Goal: Transaction & Acquisition: Book appointment/travel/reservation

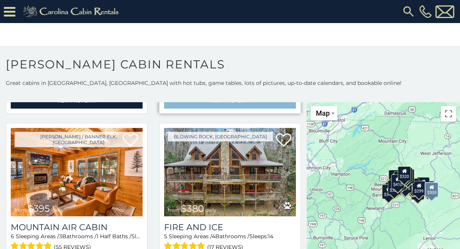
scroll to position [2120, 0]
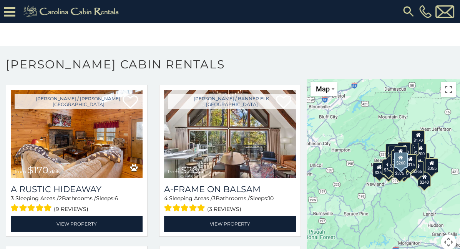
scroll to position [3269, 0]
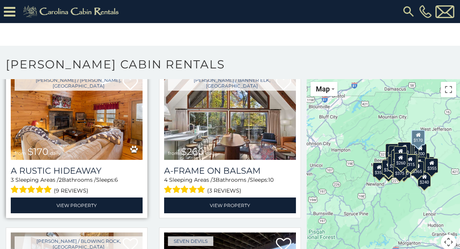
click at [79, 126] on img at bounding box center [77, 116] width 132 height 88
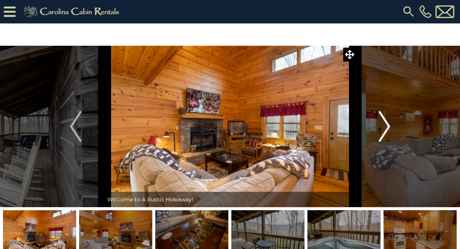
click at [389, 121] on img "Next" at bounding box center [385, 126] width 12 height 31
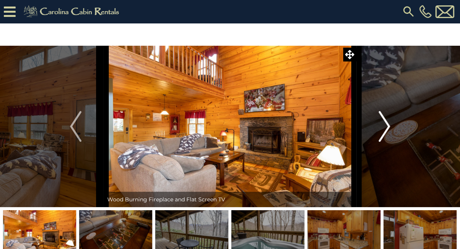
click at [389, 121] on img "Next" at bounding box center [385, 126] width 12 height 31
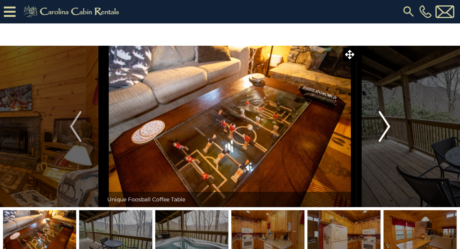
click at [384, 125] on img "Next" at bounding box center [385, 126] width 12 height 31
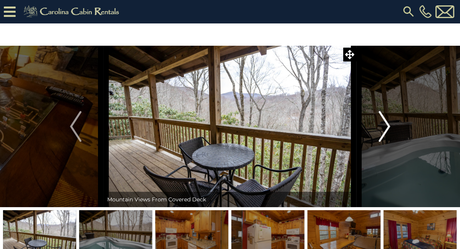
click at [384, 125] on img "Next" at bounding box center [385, 126] width 12 height 31
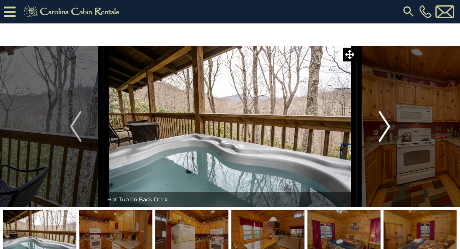
click at [384, 125] on img "Next" at bounding box center [385, 126] width 12 height 31
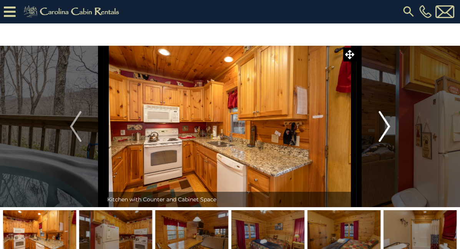
click at [384, 126] on img "Next" at bounding box center [385, 126] width 12 height 31
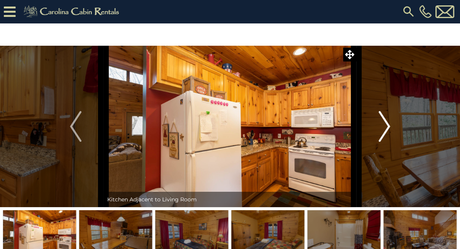
click at [387, 127] on img "Next" at bounding box center [385, 126] width 12 height 31
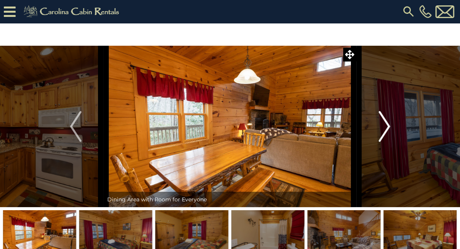
click at [389, 126] on img "Next" at bounding box center [385, 126] width 12 height 31
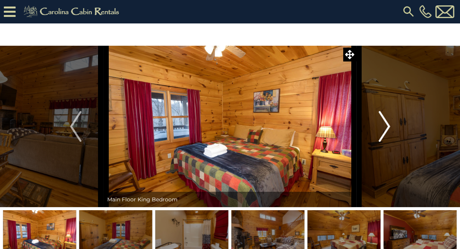
click at [387, 126] on img "Next" at bounding box center [385, 126] width 12 height 31
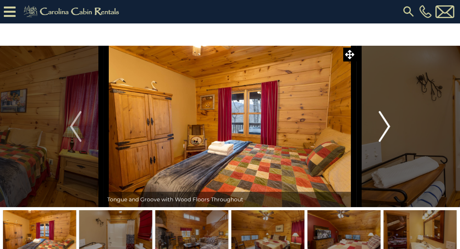
click at [387, 126] on img "Next" at bounding box center [385, 126] width 12 height 31
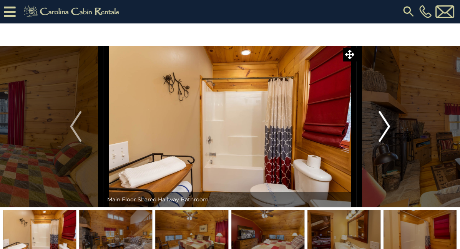
click at [387, 126] on img "Next" at bounding box center [385, 126] width 12 height 31
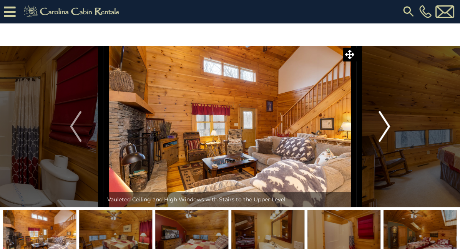
click at [387, 126] on img "Next" at bounding box center [385, 126] width 12 height 31
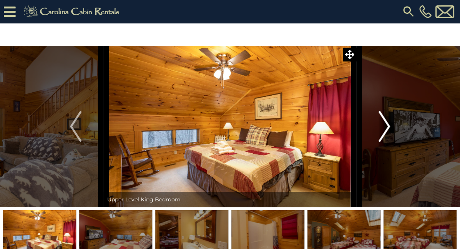
click at [387, 126] on img "Next" at bounding box center [385, 126] width 12 height 31
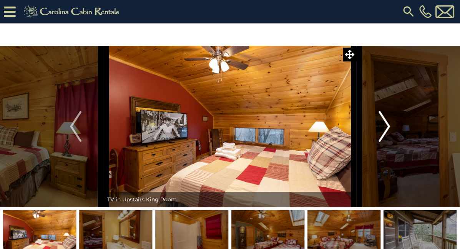
click at [387, 126] on img "Next" at bounding box center [385, 126] width 12 height 31
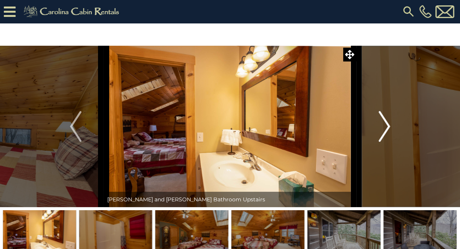
click at [387, 126] on img "Next" at bounding box center [385, 126] width 12 height 31
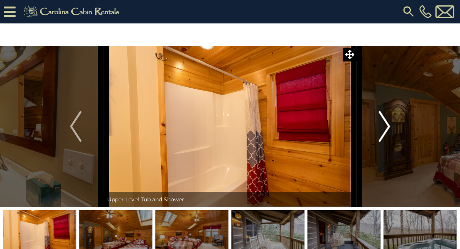
click at [387, 126] on img "Next" at bounding box center [385, 126] width 12 height 31
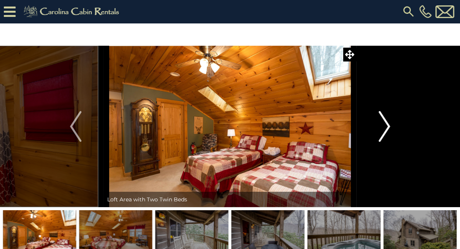
click at [387, 126] on img "Next" at bounding box center [385, 126] width 12 height 31
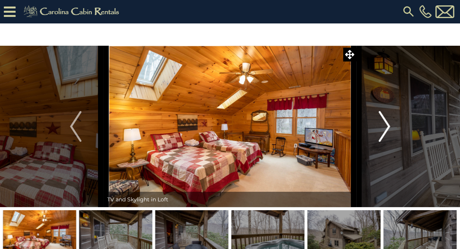
click at [387, 126] on img "Next" at bounding box center [385, 126] width 12 height 31
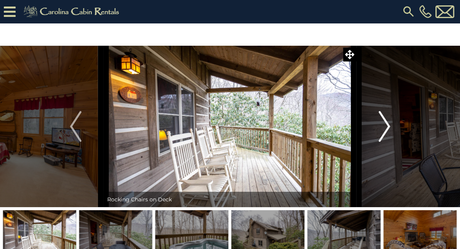
click at [387, 126] on img "Next" at bounding box center [385, 126] width 12 height 31
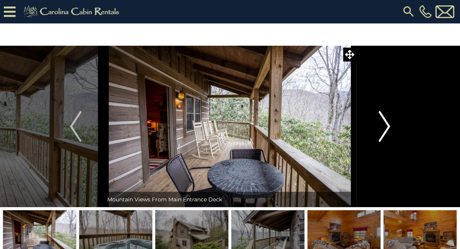
click at [387, 126] on img "Next" at bounding box center [385, 126] width 12 height 31
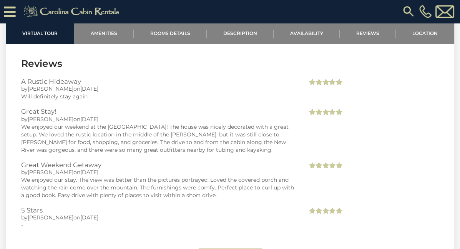
scroll to position [1400, 0]
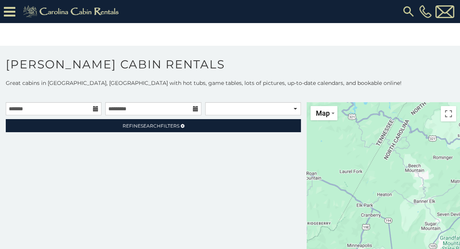
click at [96, 112] on icon at bounding box center [95, 108] width 5 height 5
click at [98, 110] on icon at bounding box center [95, 108] width 5 height 5
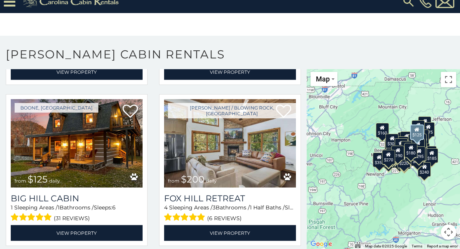
scroll to position [5845, 0]
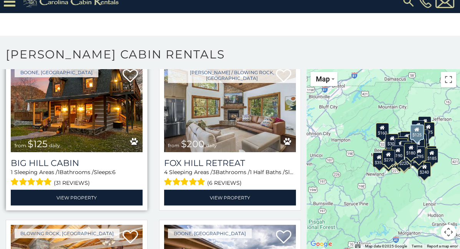
click at [85, 123] on img at bounding box center [77, 108] width 132 height 88
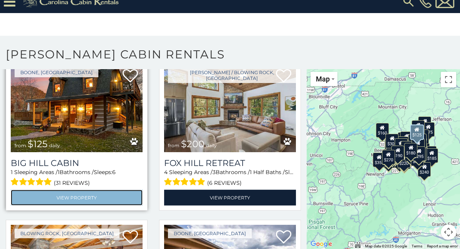
click at [72, 197] on link "View Property" at bounding box center [77, 198] width 132 height 16
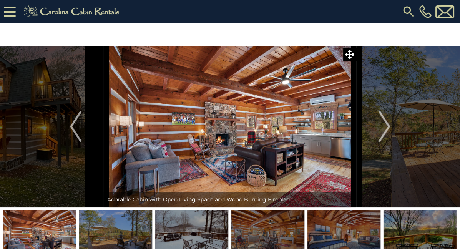
click at [384, 130] on img "Next" at bounding box center [385, 126] width 12 height 31
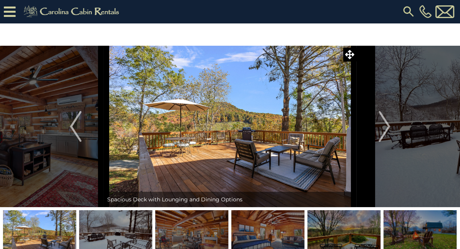
click at [384, 130] on img "Next" at bounding box center [385, 126] width 12 height 31
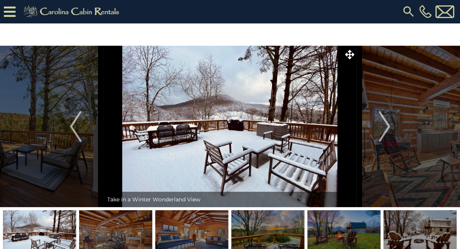
click at [384, 130] on img "Next" at bounding box center [385, 126] width 12 height 31
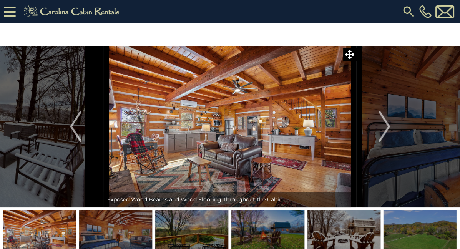
click at [384, 130] on img "Next" at bounding box center [385, 126] width 12 height 31
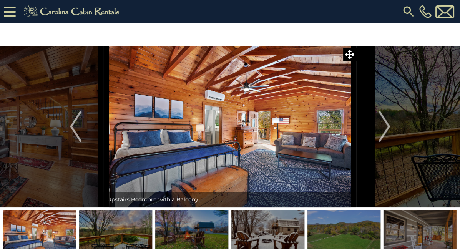
click at [384, 130] on img "Next" at bounding box center [385, 126] width 12 height 31
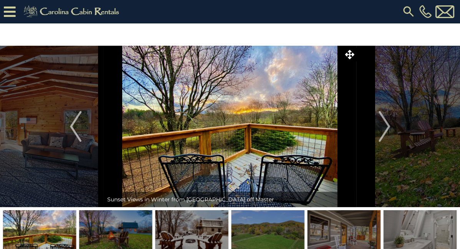
click at [384, 130] on img "Next" at bounding box center [385, 126] width 12 height 31
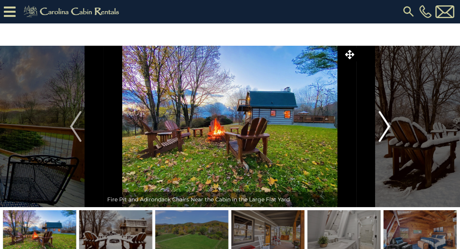
click at [377, 131] on button "Next" at bounding box center [384, 127] width 55 height 162
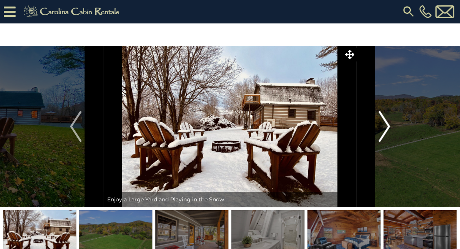
click at [377, 131] on button "Next" at bounding box center [384, 127] width 55 height 162
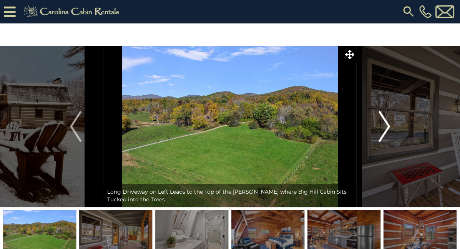
click at [377, 131] on button "Next" at bounding box center [384, 127] width 55 height 162
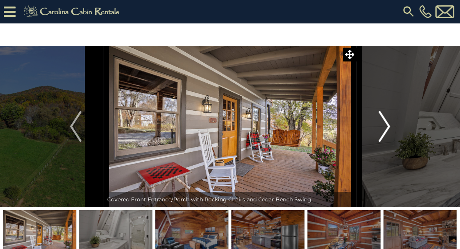
click at [377, 131] on button "Next" at bounding box center [384, 127] width 55 height 162
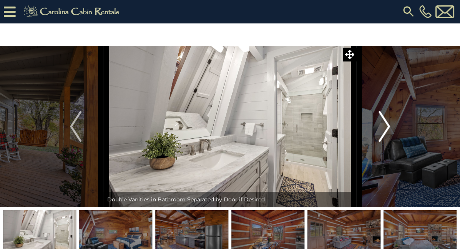
click at [377, 131] on button "Next" at bounding box center [384, 127] width 55 height 162
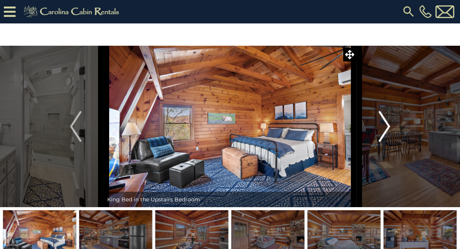
click at [377, 131] on button "Next" at bounding box center [384, 127] width 55 height 162
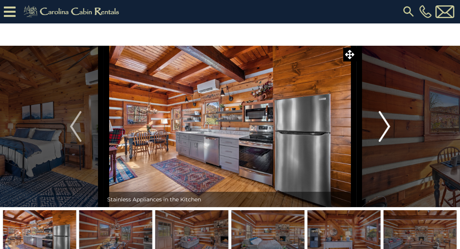
click at [377, 131] on button "Next" at bounding box center [384, 127] width 55 height 162
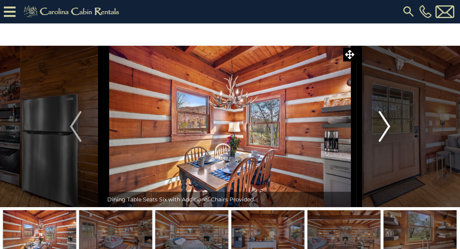
click at [377, 131] on button "Next" at bounding box center [384, 127] width 55 height 162
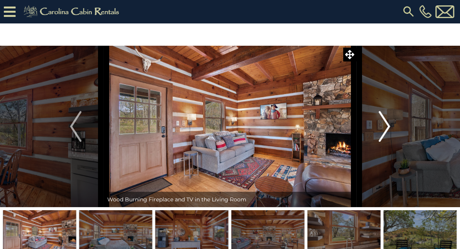
click at [377, 131] on button "Next" at bounding box center [384, 127] width 55 height 162
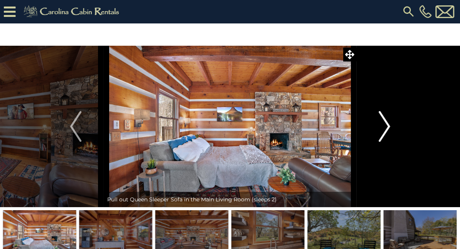
click at [377, 131] on button "Next" at bounding box center [384, 127] width 55 height 162
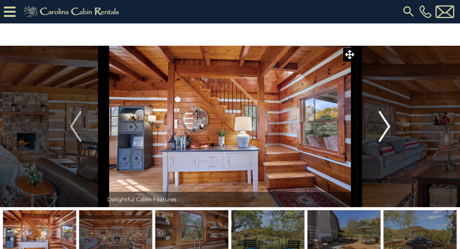
click at [377, 131] on button "Next" at bounding box center [384, 127] width 55 height 162
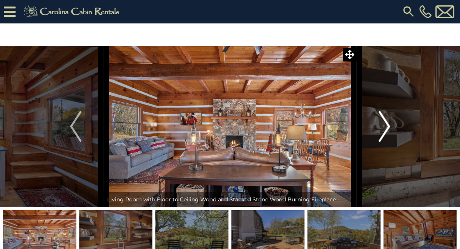
click at [374, 131] on button "Next" at bounding box center [384, 127] width 55 height 162
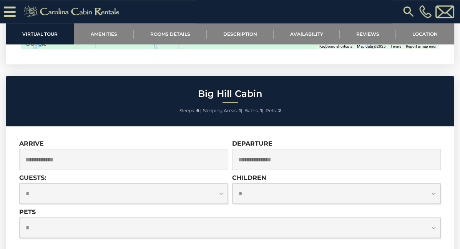
scroll to position [1880, 0]
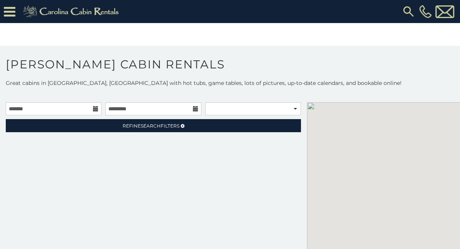
scroll to position [24, 0]
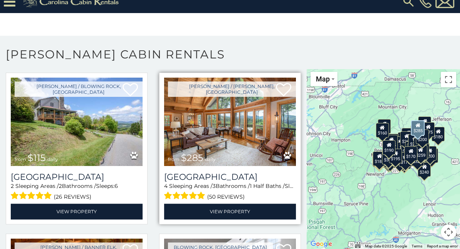
scroll to position [7621, 0]
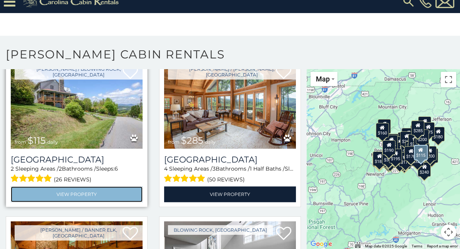
click at [73, 194] on link "View Property" at bounding box center [77, 195] width 132 height 16
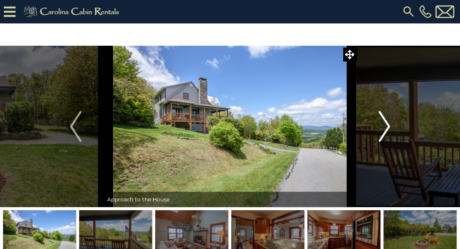
click at [388, 129] on img "Next" at bounding box center [385, 126] width 12 height 31
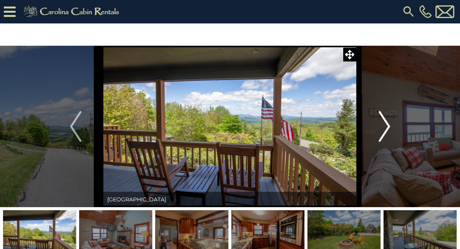
click at [388, 129] on img "Next" at bounding box center [385, 126] width 12 height 31
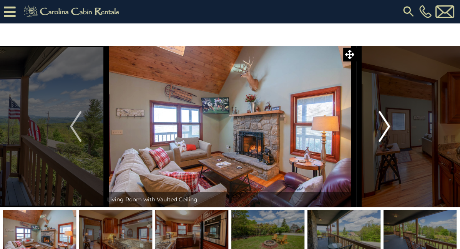
click at [388, 129] on img "Next" at bounding box center [385, 126] width 12 height 31
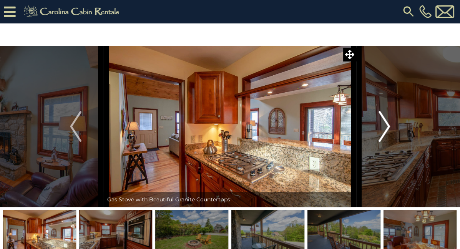
click at [388, 129] on img "Next" at bounding box center [385, 126] width 12 height 31
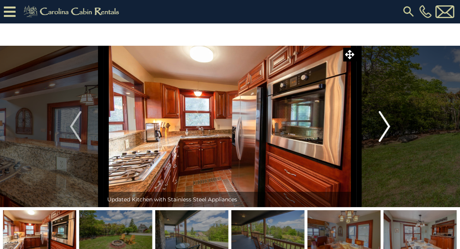
click at [388, 129] on img "Next" at bounding box center [385, 126] width 12 height 31
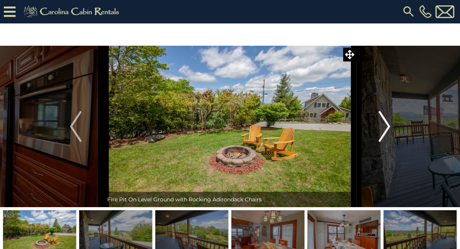
click at [388, 129] on img "Next" at bounding box center [385, 126] width 12 height 31
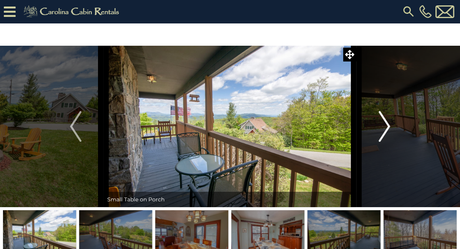
click at [388, 129] on img "Next" at bounding box center [385, 126] width 12 height 31
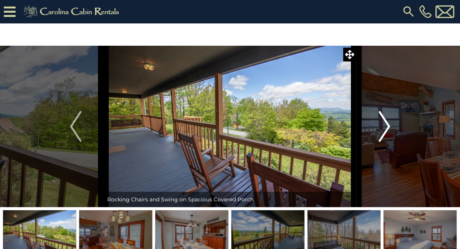
click at [388, 129] on img "Next" at bounding box center [385, 126] width 12 height 31
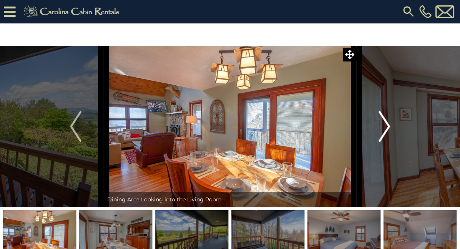
click at [388, 129] on img "Next" at bounding box center [385, 126] width 12 height 31
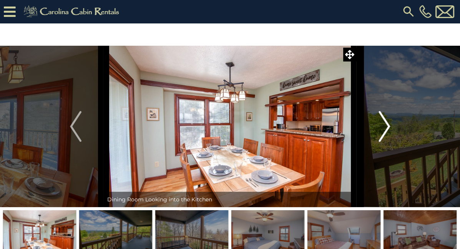
click at [388, 129] on img "Next" at bounding box center [385, 126] width 12 height 31
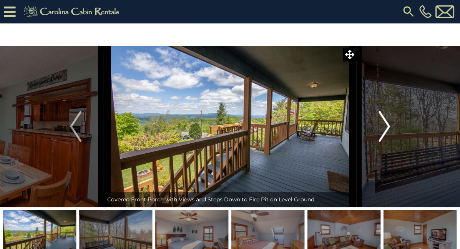
click at [388, 129] on img "Next" at bounding box center [385, 126] width 12 height 31
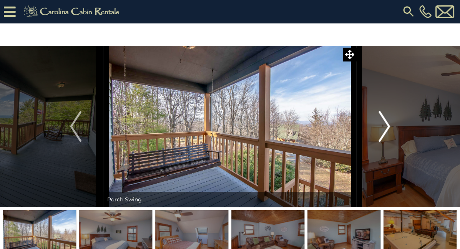
click at [388, 129] on img "Next" at bounding box center [385, 126] width 12 height 31
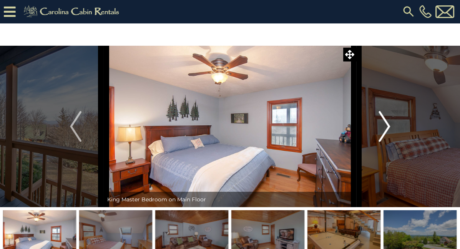
click at [388, 129] on img "Next" at bounding box center [385, 126] width 12 height 31
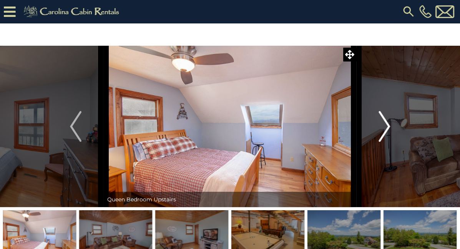
click at [388, 129] on img "Next" at bounding box center [385, 126] width 12 height 31
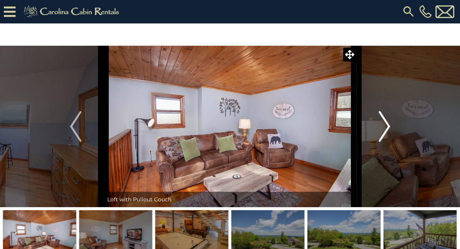
click at [388, 129] on img "Next" at bounding box center [385, 126] width 12 height 31
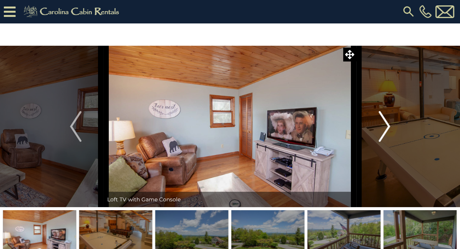
click at [388, 129] on img "Next" at bounding box center [385, 126] width 12 height 31
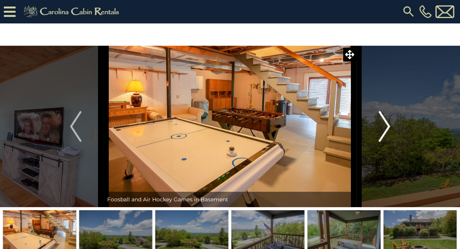
click at [388, 129] on img "Next" at bounding box center [385, 126] width 12 height 31
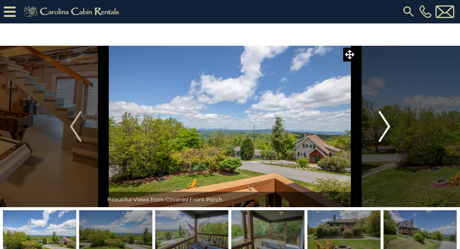
click at [388, 129] on img "Next" at bounding box center [385, 126] width 12 height 31
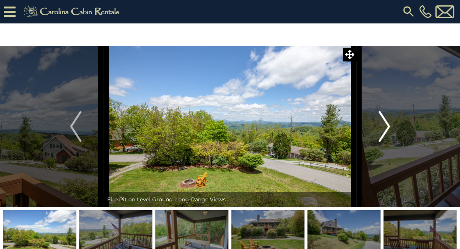
click at [388, 129] on img "Next" at bounding box center [385, 126] width 12 height 31
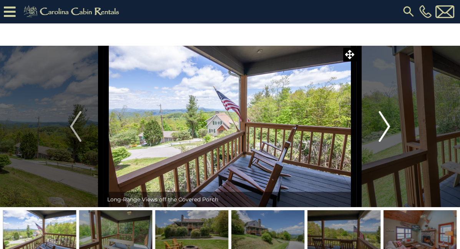
click at [388, 129] on img "Next" at bounding box center [385, 126] width 12 height 31
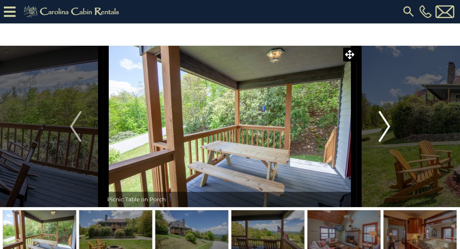
click at [388, 129] on img "Next" at bounding box center [385, 126] width 12 height 31
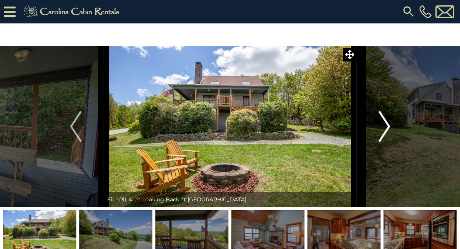
click at [388, 129] on img "Next" at bounding box center [385, 126] width 12 height 31
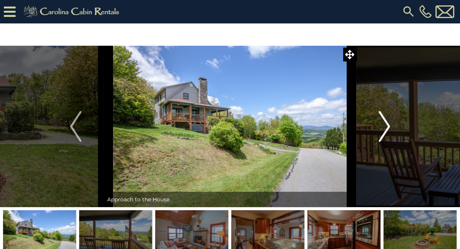
click at [388, 129] on img "Next" at bounding box center [385, 126] width 12 height 31
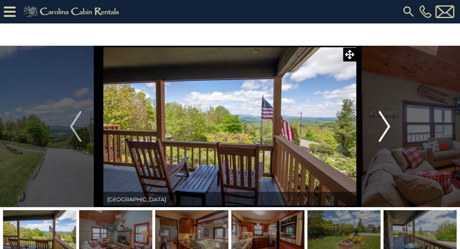
click at [388, 129] on img "Next" at bounding box center [385, 126] width 12 height 31
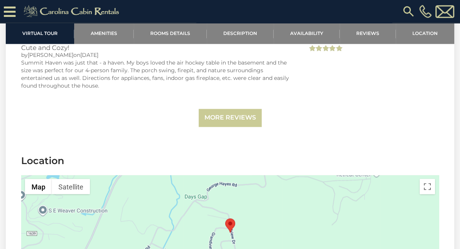
scroll to position [1600, 0]
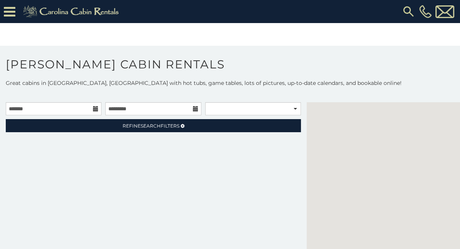
scroll to position [24, 0]
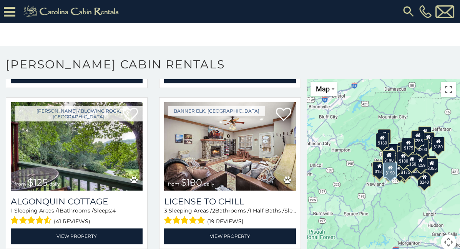
scroll to position [8221, 0]
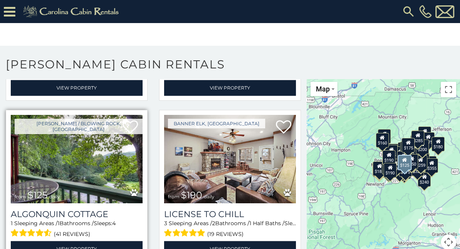
click at [56, 171] on img at bounding box center [77, 159] width 132 height 88
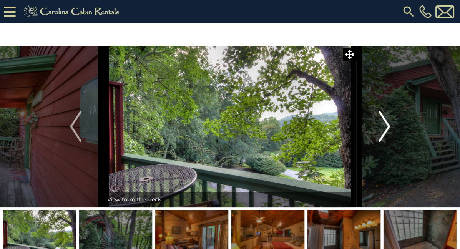
click at [387, 129] on img "Next" at bounding box center [385, 126] width 12 height 31
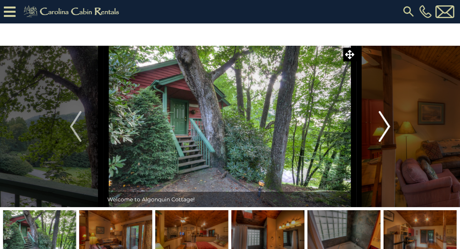
click at [387, 129] on img "Next" at bounding box center [385, 126] width 12 height 31
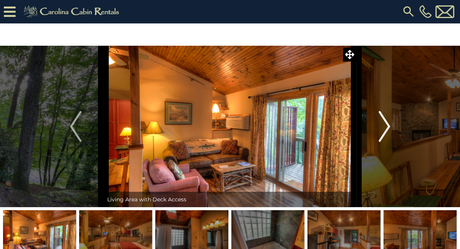
click at [387, 128] on img "Next" at bounding box center [385, 126] width 12 height 31
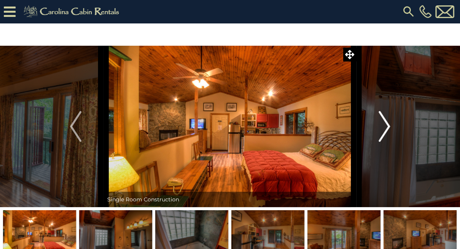
click at [387, 128] on img "Next" at bounding box center [385, 126] width 12 height 31
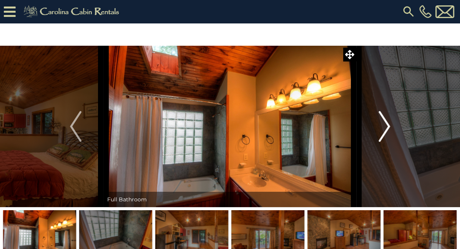
click at [387, 128] on img "Next" at bounding box center [385, 126] width 12 height 31
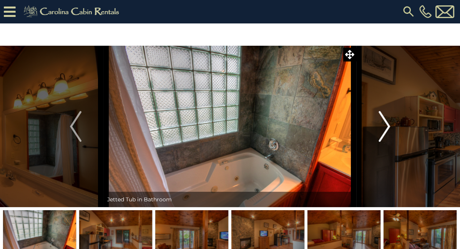
click at [387, 128] on img "Next" at bounding box center [385, 126] width 12 height 31
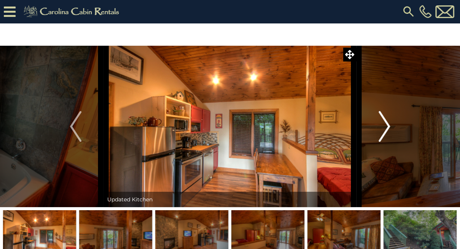
click at [387, 128] on img "Next" at bounding box center [385, 126] width 12 height 31
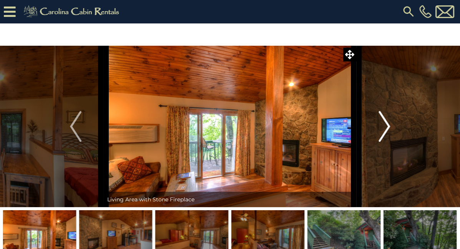
click at [387, 128] on img "Next" at bounding box center [385, 126] width 12 height 31
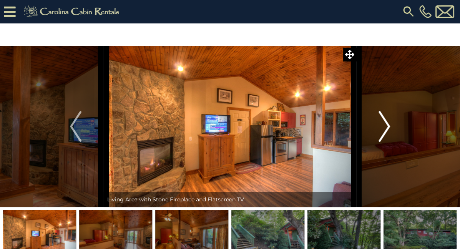
click at [387, 128] on img "Next" at bounding box center [385, 126] width 12 height 31
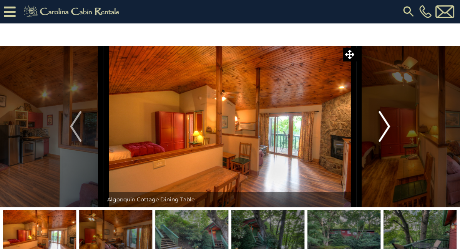
click at [387, 128] on img "Next" at bounding box center [385, 126] width 12 height 31
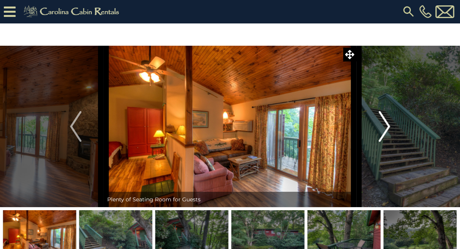
click at [387, 128] on img "Next" at bounding box center [385, 126] width 12 height 31
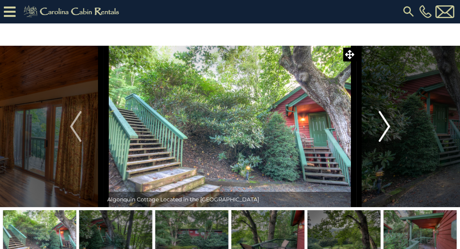
click at [387, 128] on img "Next" at bounding box center [385, 126] width 12 height 31
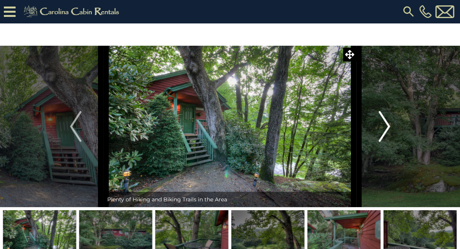
click at [387, 128] on img "Next" at bounding box center [385, 126] width 12 height 31
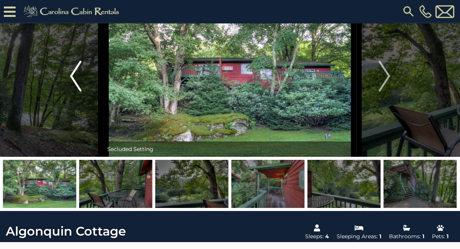
scroll to position [40, 0]
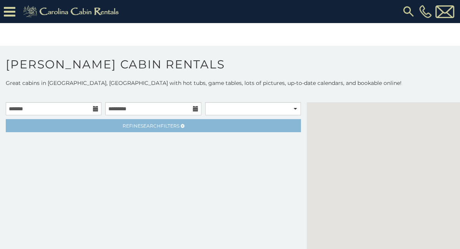
scroll to position [24, 0]
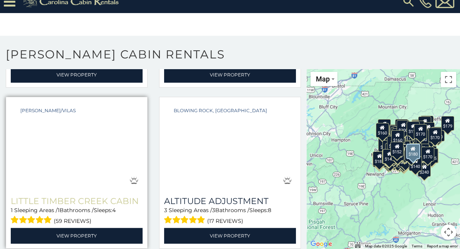
scroll to position [14508, 0]
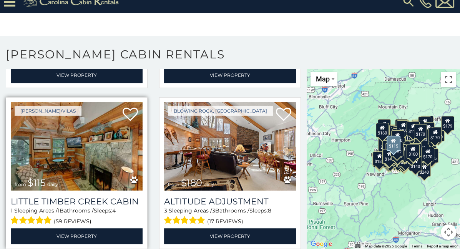
click at [68, 168] on img at bounding box center [77, 146] width 132 height 88
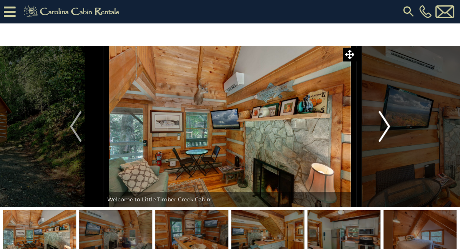
click at [388, 128] on img "Next" at bounding box center [385, 126] width 12 height 31
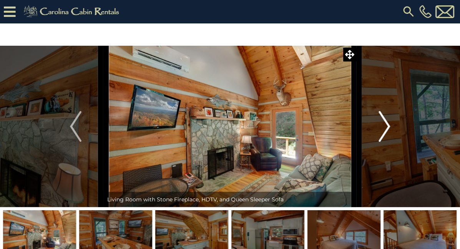
click at [388, 128] on img "Next" at bounding box center [385, 126] width 12 height 31
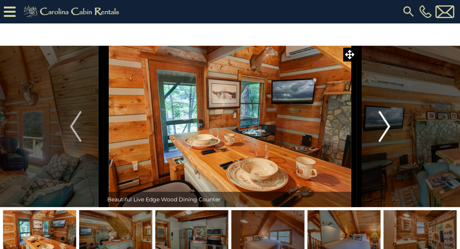
click at [388, 128] on img "Next" at bounding box center [385, 126] width 12 height 31
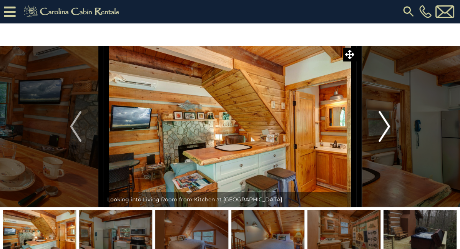
click at [388, 128] on img "Next" at bounding box center [385, 126] width 12 height 31
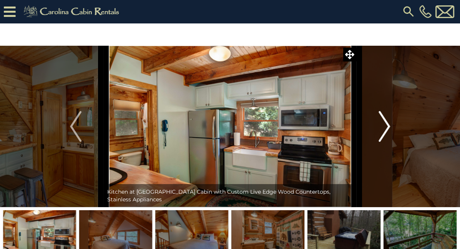
click at [388, 128] on img "Next" at bounding box center [385, 126] width 12 height 31
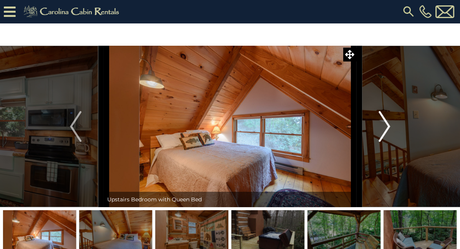
click at [388, 128] on img "Next" at bounding box center [385, 126] width 12 height 31
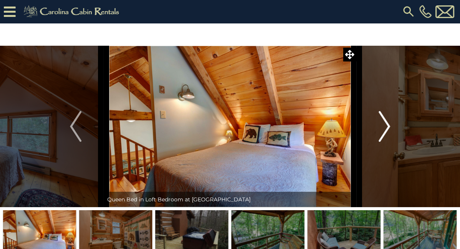
click at [388, 128] on img "Next" at bounding box center [385, 126] width 12 height 31
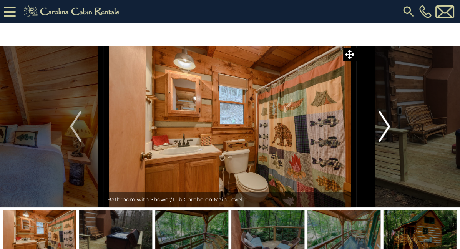
click at [388, 128] on img "Next" at bounding box center [385, 126] width 12 height 31
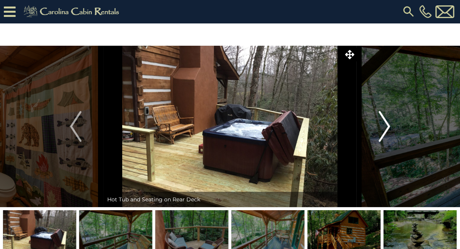
click at [388, 128] on img "Next" at bounding box center [385, 126] width 12 height 31
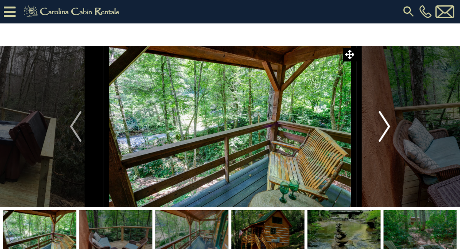
click at [383, 130] on img "Next" at bounding box center [385, 126] width 12 height 31
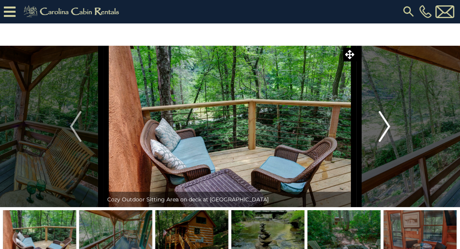
click at [383, 130] on img "Next" at bounding box center [385, 126] width 12 height 31
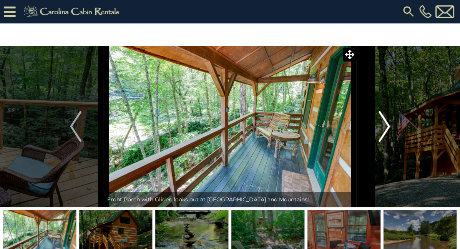
click at [383, 130] on img "Next" at bounding box center [385, 126] width 12 height 31
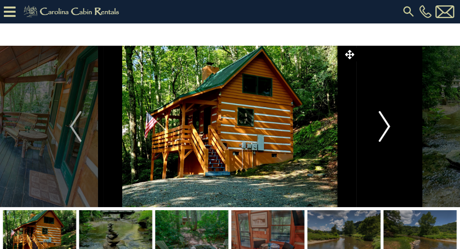
click at [383, 130] on img "Next" at bounding box center [385, 126] width 12 height 31
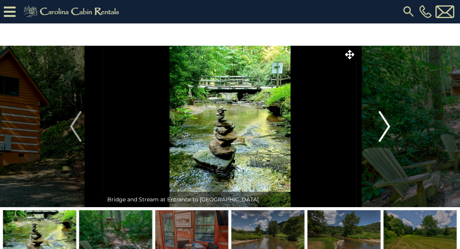
click at [383, 130] on img "Next" at bounding box center [385, 126] width 12 height 31
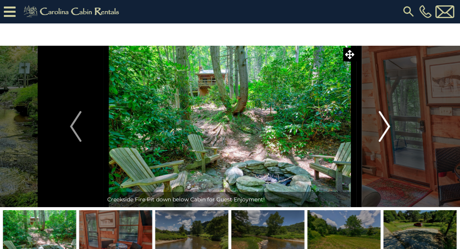
click at [383, 130] on img "Next" at bounding box center [385, 126] width 12 height 31
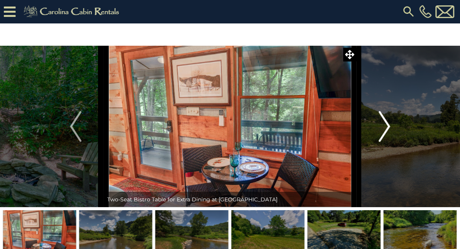
click at [383, 130] on img "Next" at bounding box center [385, 126] width 12 height 31
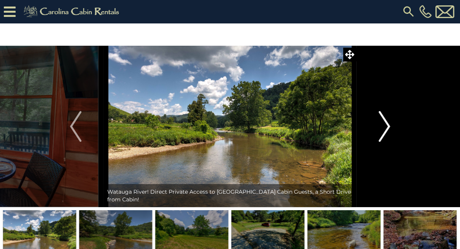
click at [383, 130] on img "Next" at bounding box center [385, 126] width 12 height 31
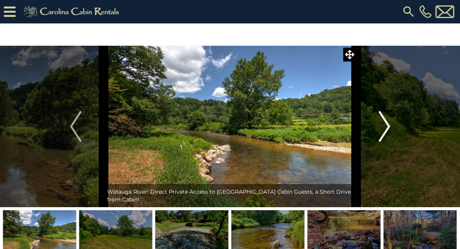
click at [383, 130] on img "Next" at bounding box center [385, 126] width 12 height 31
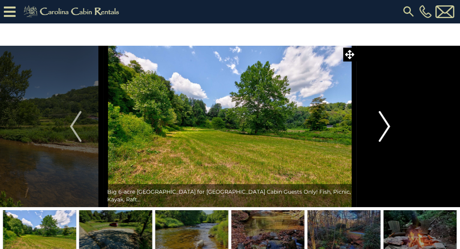
click at [383, 130] on img "Next" at bounding box center [385, 126] width 12 height 31
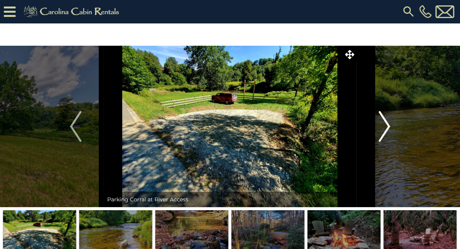
click at [383, 130] on img "Next" at bounding box center [385, 126] width 12 height 31
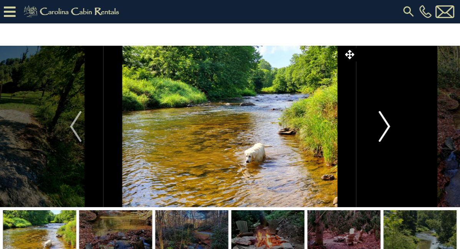
click at [383, 130] on img "Next" at bounding box center [385, 126] width 12 height 31
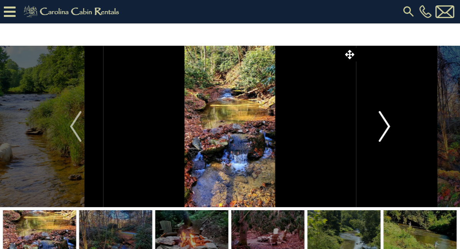
click at [383, 130] on img "Next" at bounding box center [385, 126] width 12 height 31
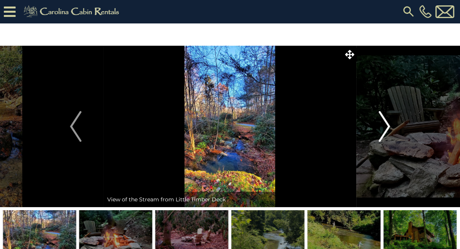
click at [383, 130] on img "Next" at bounding box center [385, 126] width 12 height 31
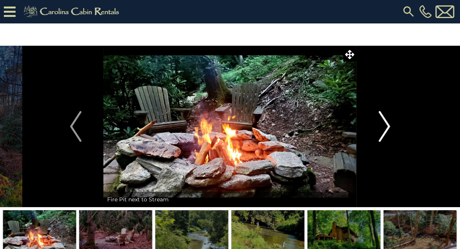
click at [383, 130] on img "Next" at bounding box center [385, 126] width 12 height 31
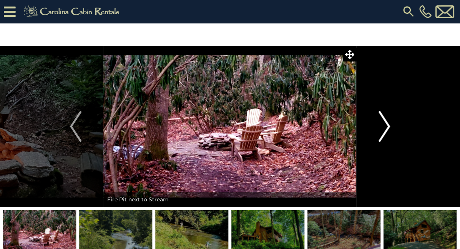
click at [383, 130] on img "Next" at bounding box center [385, 126] width 12 height 31
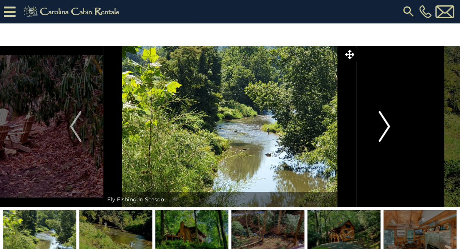
click at [383, 130] on img "Next" at bounding box center [385, 126] width 12 height 31
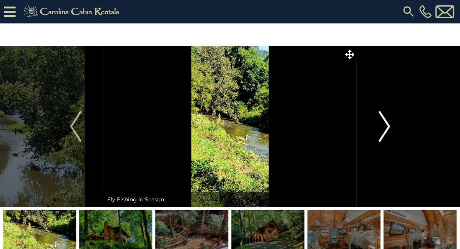
click at [383, 130] on img "Next" at bounding box center [385, 126] width 12 height 31
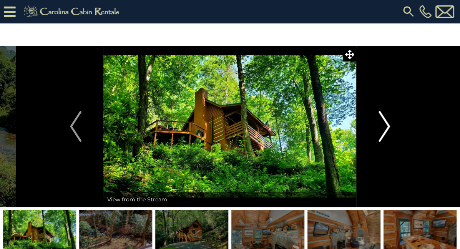
click at [383, 130] on img "Next" at bounding box center [385, 126] width 12 height 31
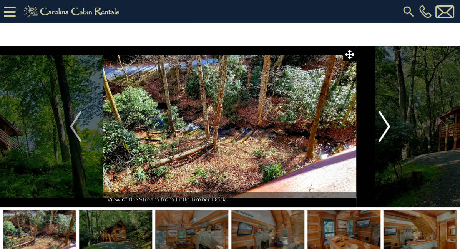
click at [383, 130] on img "Next" at bounding box center [385, 126] width 12 height 31
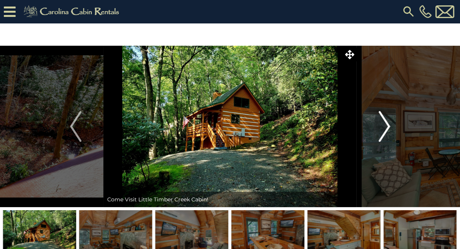
click at [385, 132] on img "Next" at bounding box center [385, 126] width 12 height 31
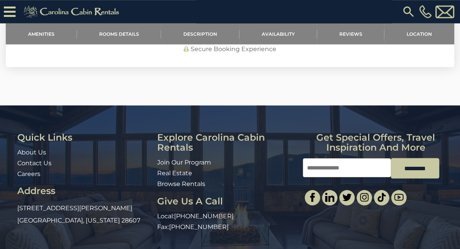
scroll to position [1920, 0]
